Goal: Information Seeking & Learning: Learn about a topic

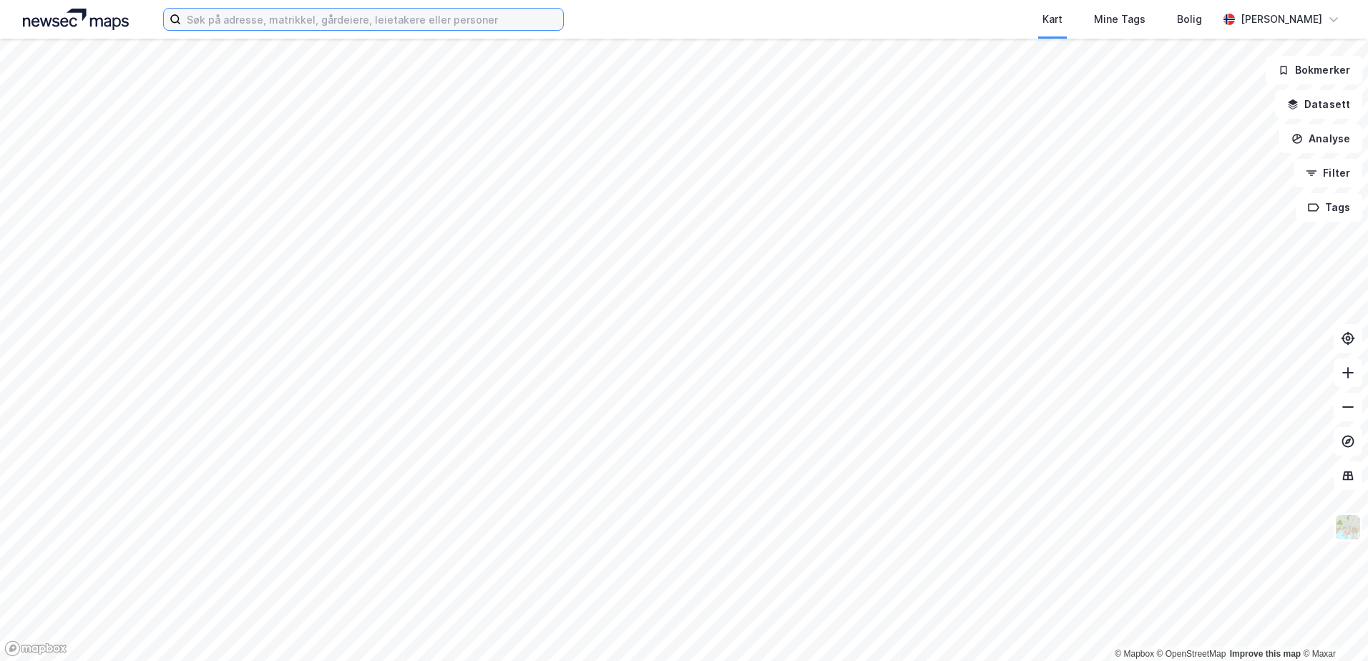
click at [400, 20] on input at bounding box center [372, 19] width 382 height 21
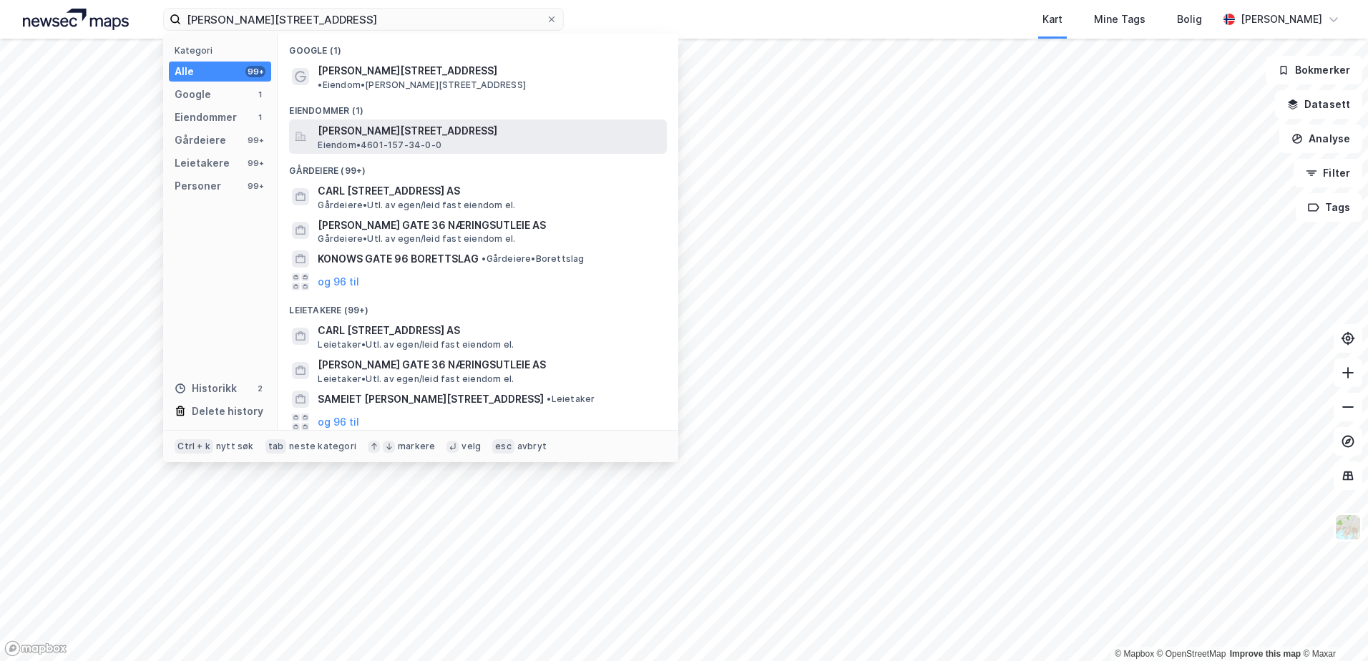
click at [388, 122] on span "[PERSON_NAME][STREET_ADDRESS]" at bounding box center [489, 130] width 343 height 17
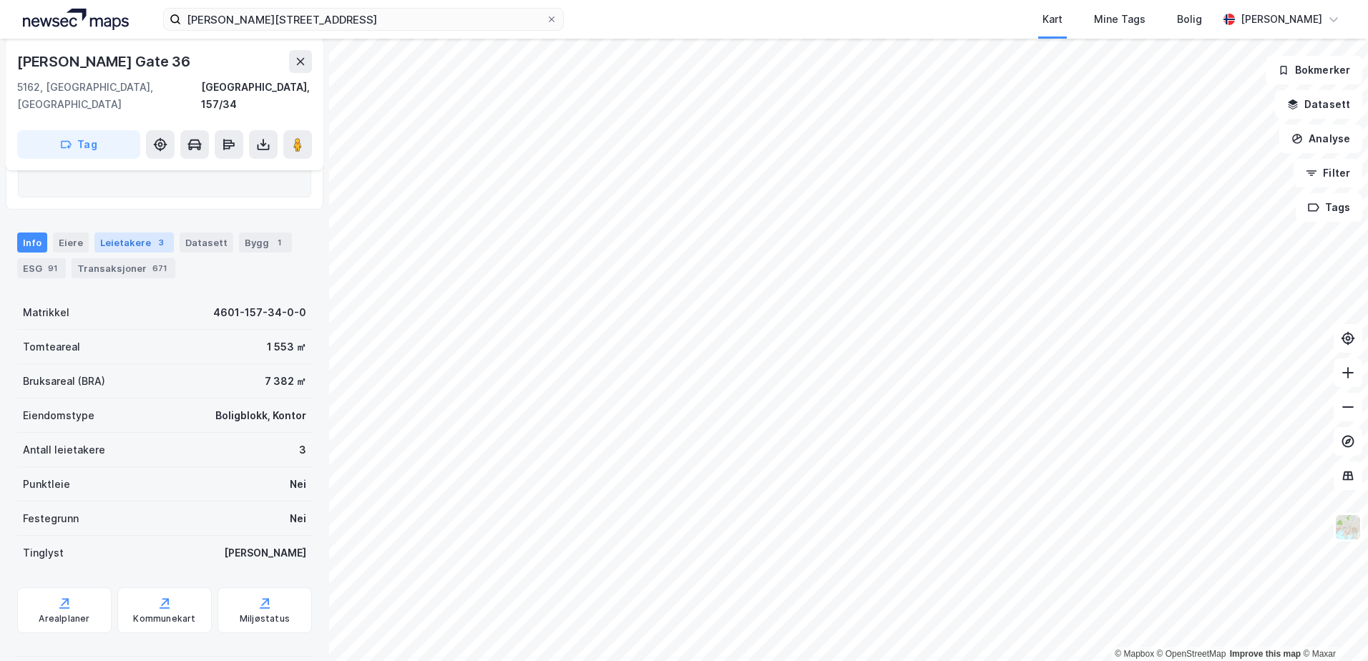
scroll to position [235, 0]
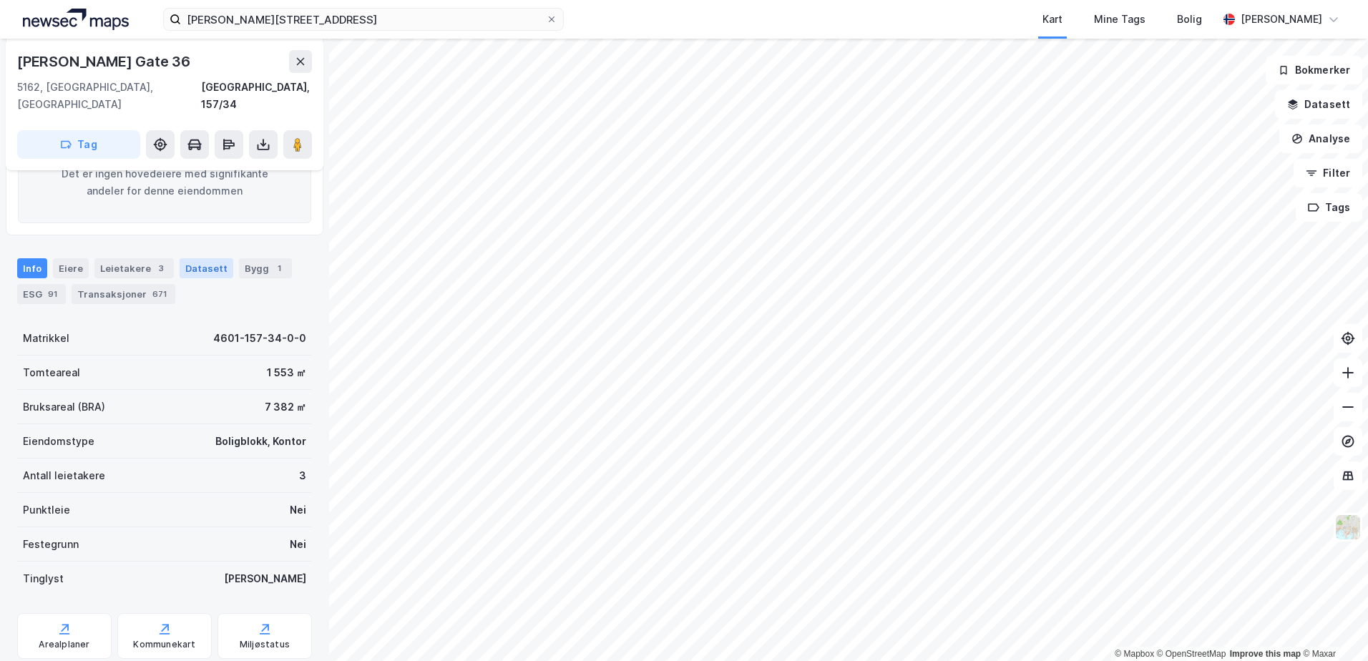
click at [187, 258] on div "Datasett" at bounding box center [207, 268] width 54 height 20
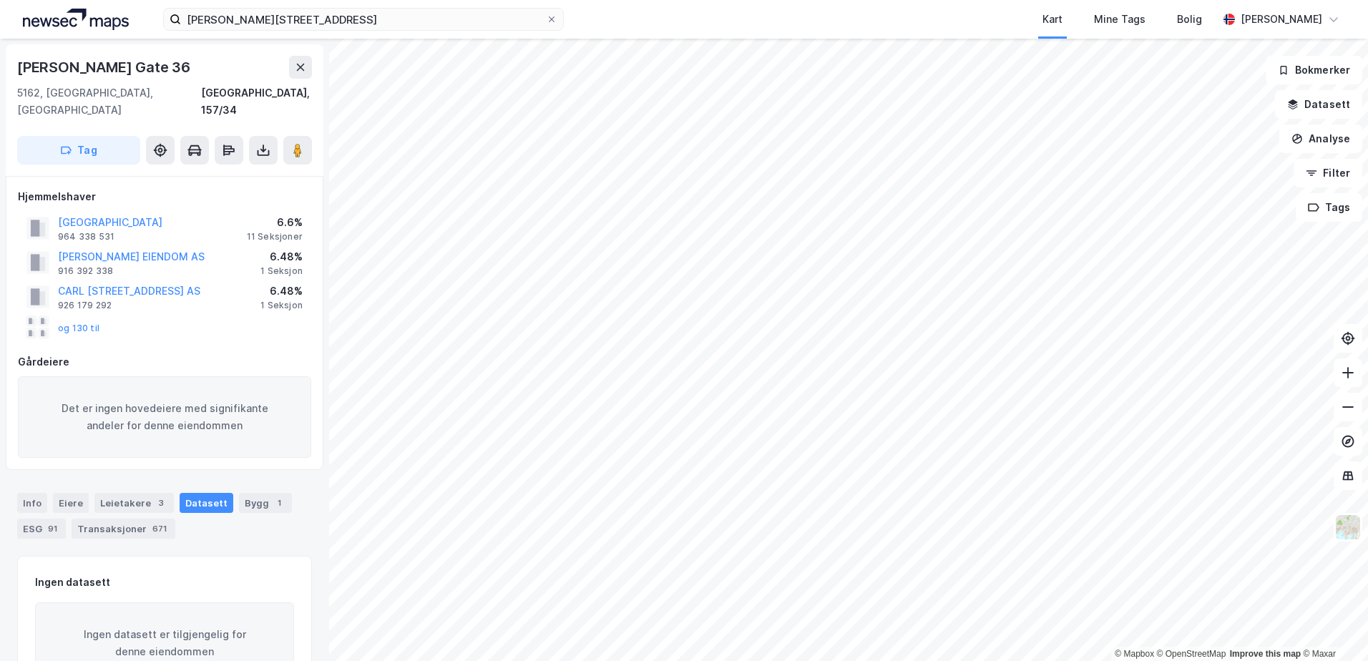
scroll to position [41, 0]
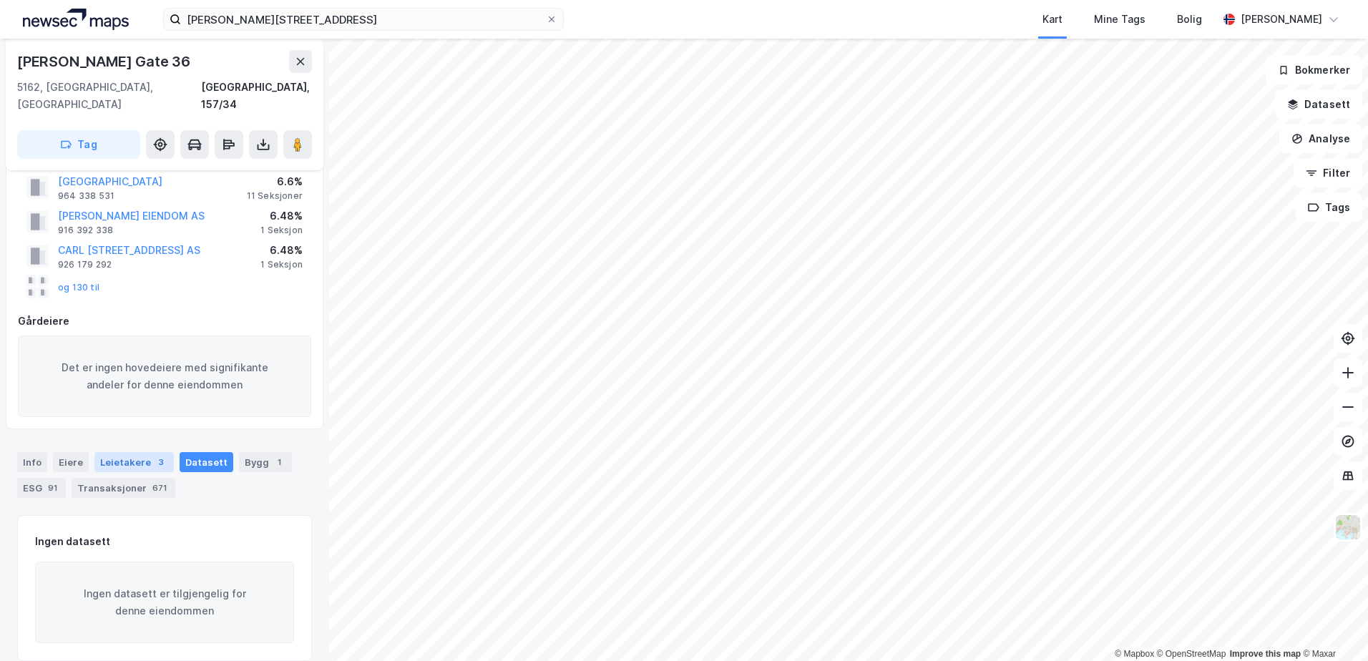
click at [139, 452] on div "Leietakere 3" at bounding box center [133, 462] width 79 height 20
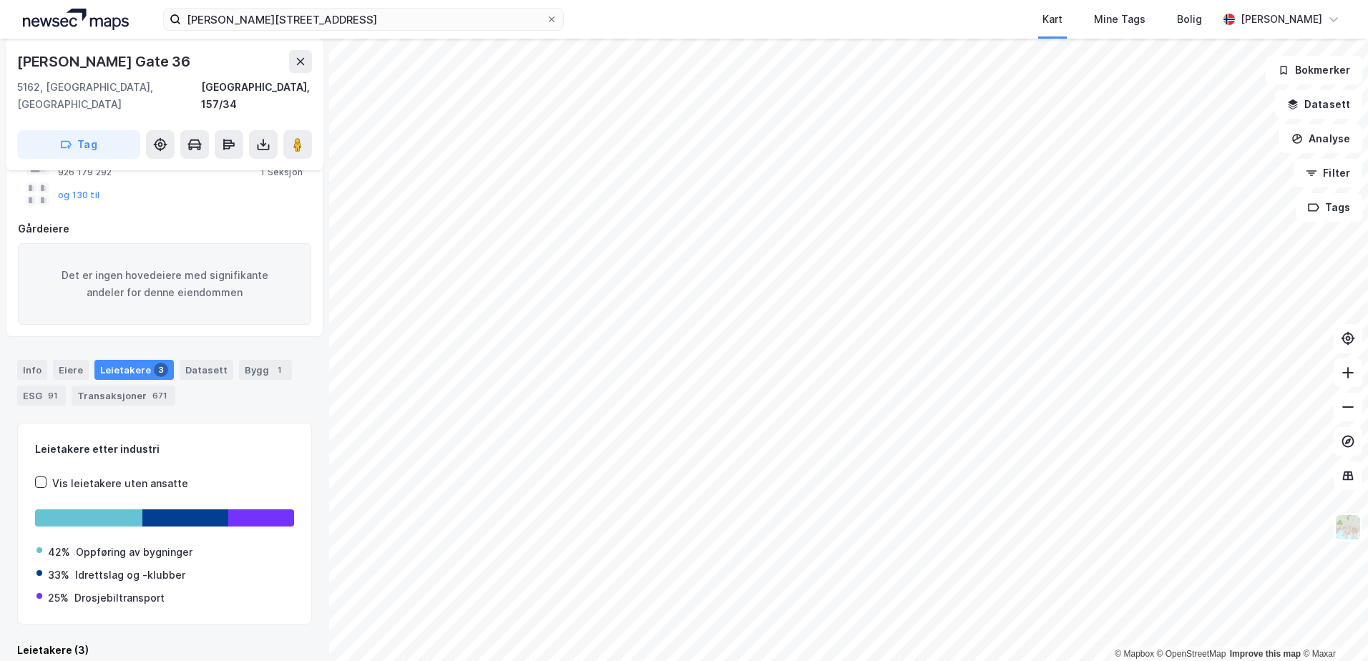
scroll to position [137, 0]
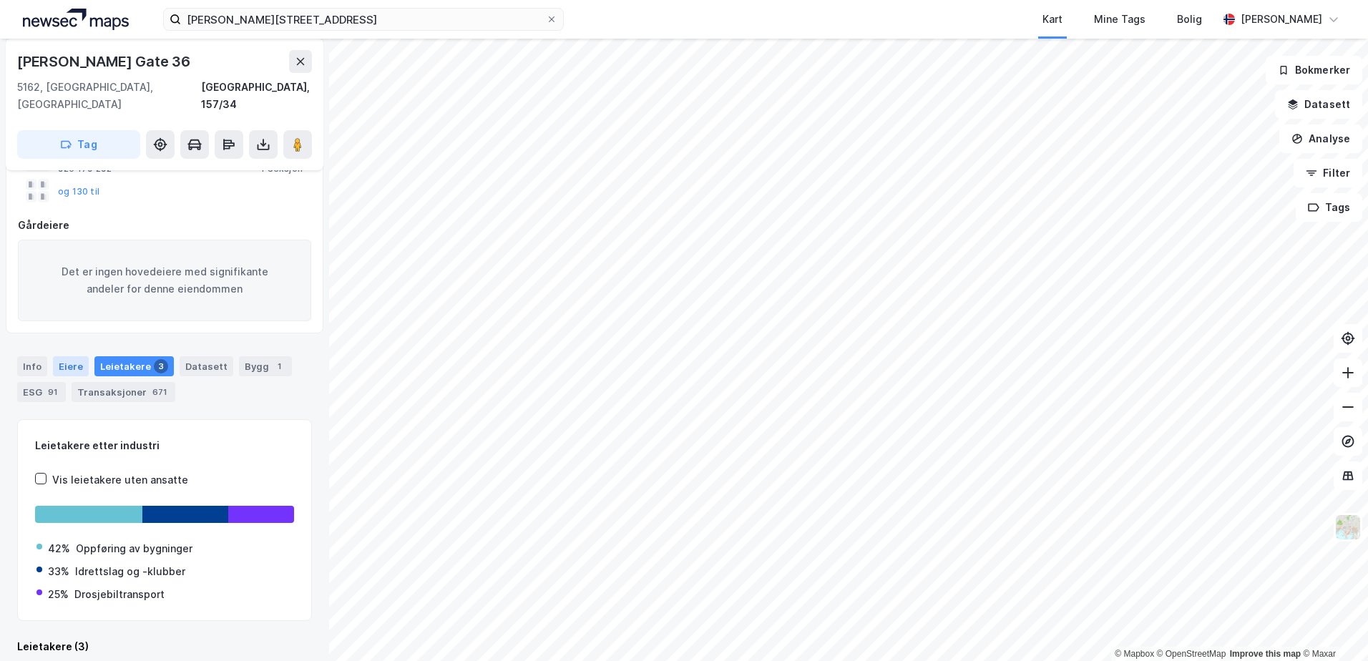
click at [76, 356] on div "Eiere" at bounding box center [71, 366] width 36 height 20
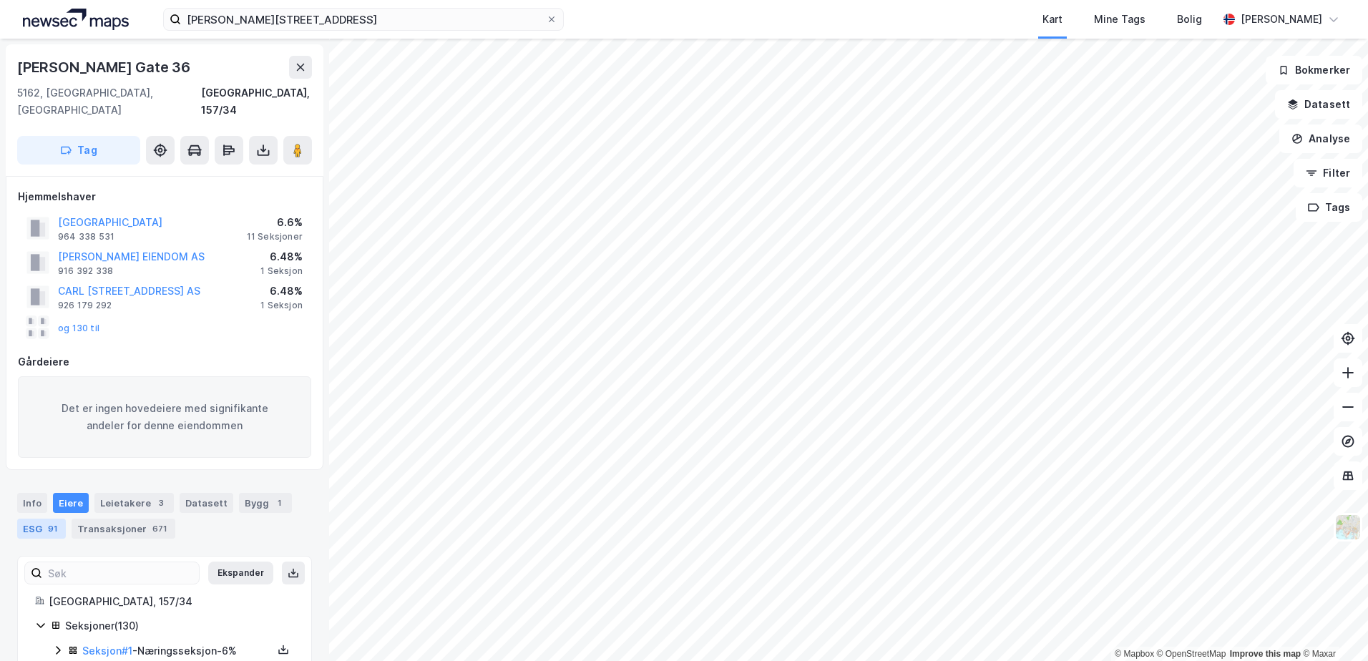
click at [35, 519] on div "ESG 91" at bounding box center [41, 529] width 49 height 20
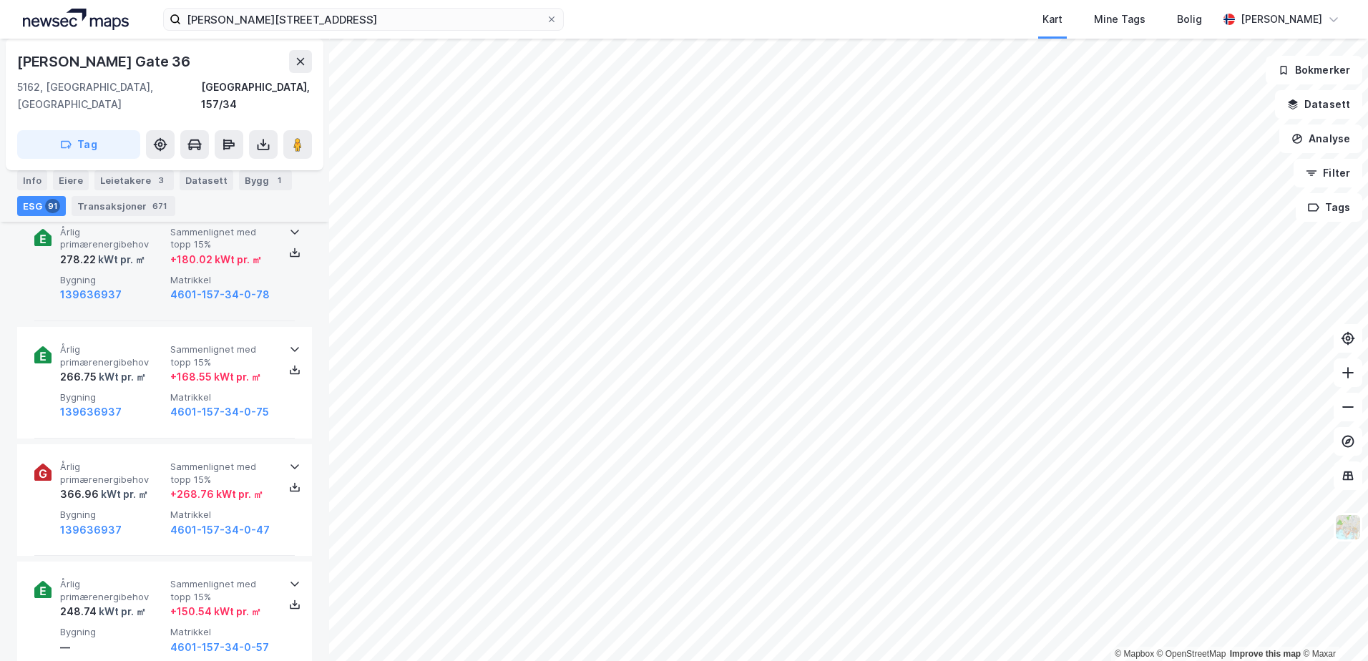
scroll to position [4921, 0]
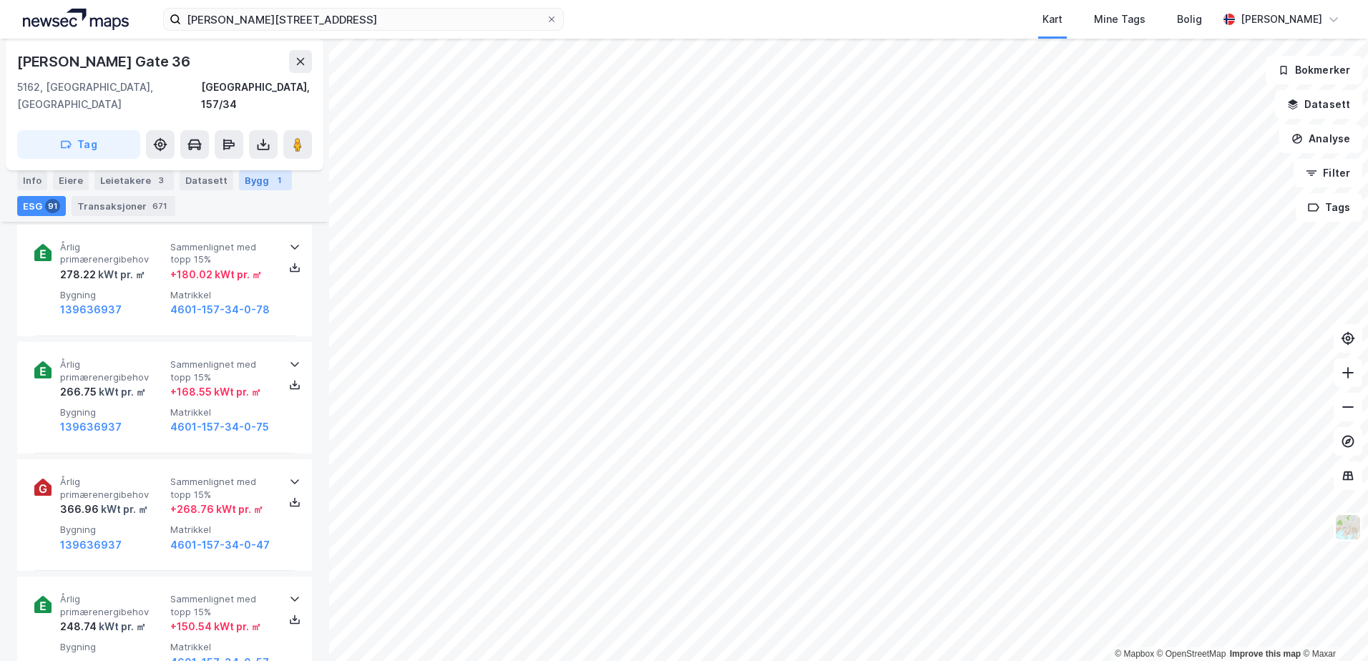
click at [272, 184] on div "1" at bounding box center [279, 180] width 14 height 14
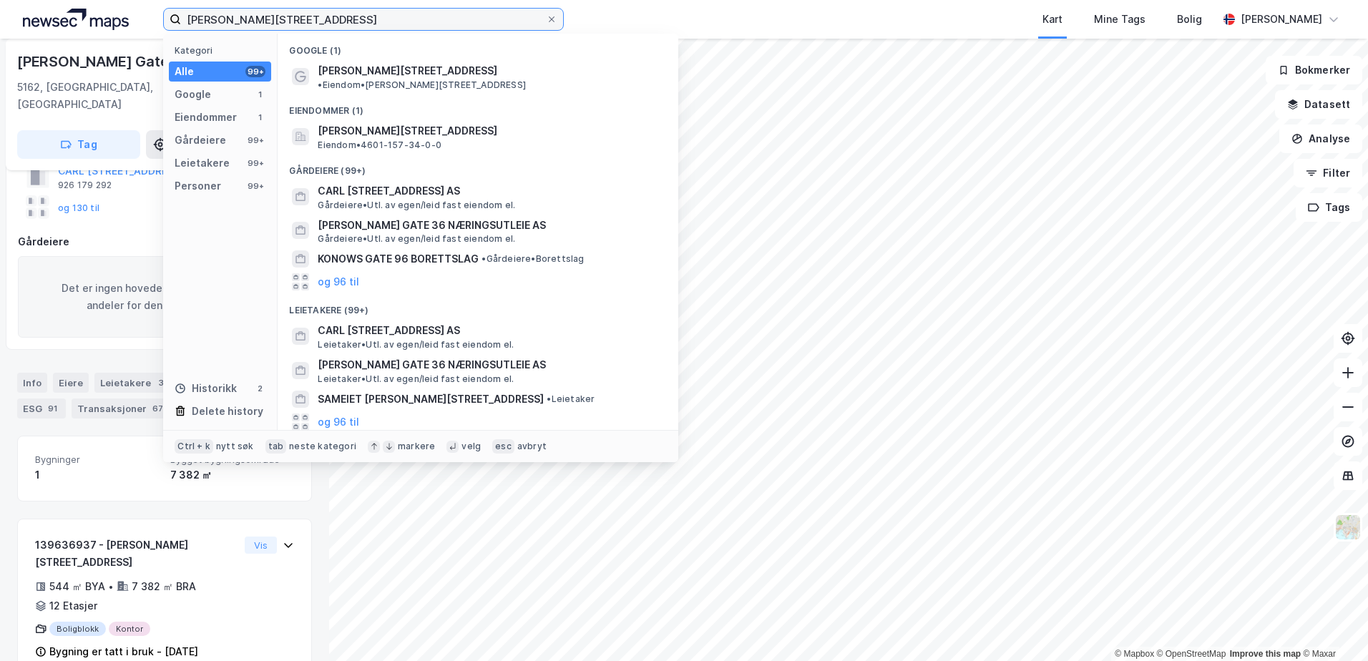
click at [320, 23] on input "[PERSON_NAME][STREET_ADDRESS]" at bounding box center [363, 19] width 365 height 21
type input "[PERSON_NAME]"
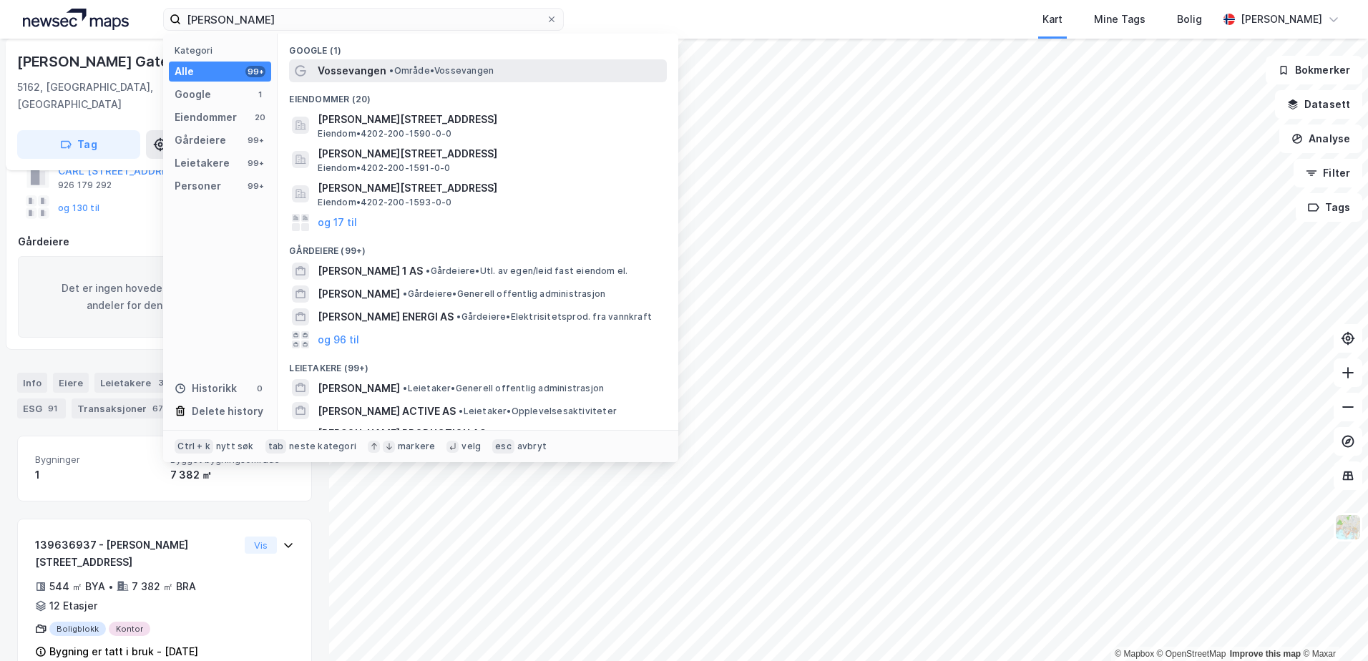
click at [324, 69] on span "Vossevangen" at bounding box center [352, 70] width 69 height 17
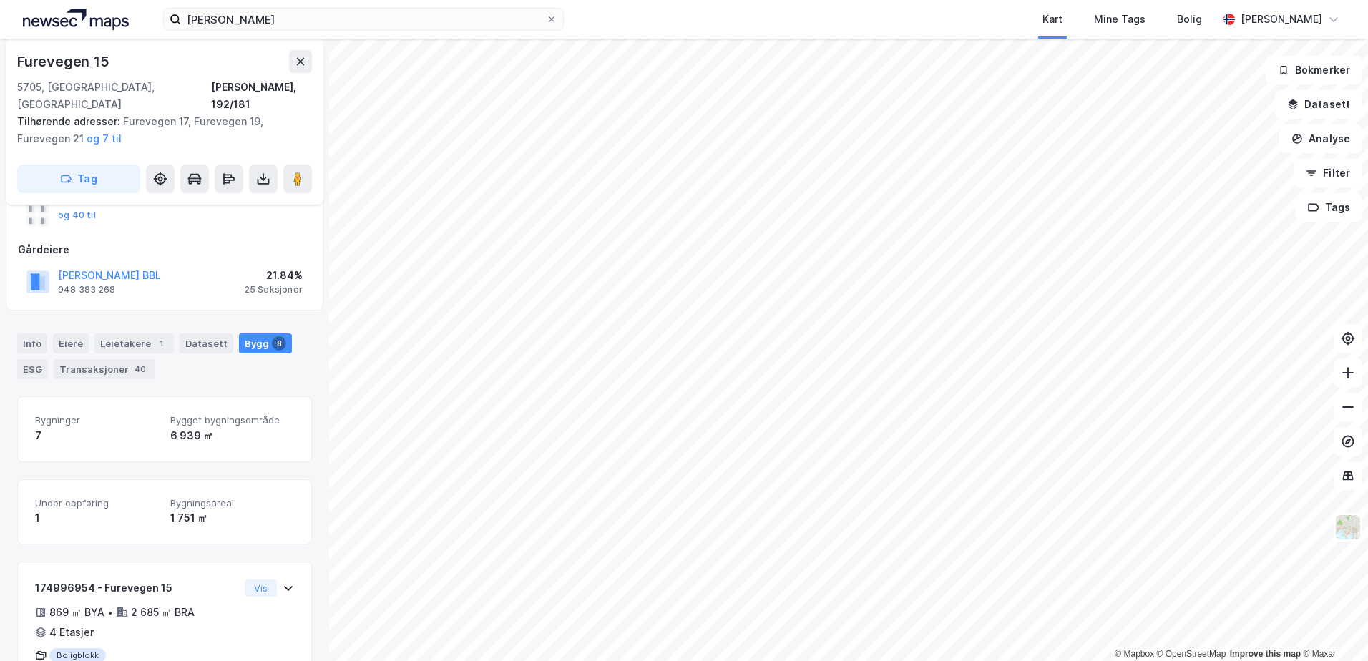
scroll to position [218, 0]
